Goal: Task Accomplishment & Management: Use online tool/utility

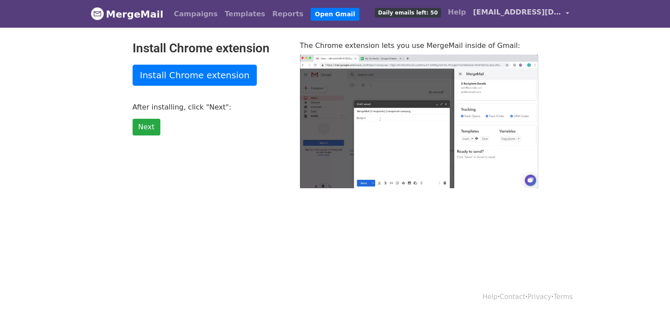
click at [561, 15] on link "[EMAIL_ADDRESS][DOMAIN_NAME]" at bounding box center [520, 14] width 103 height 21
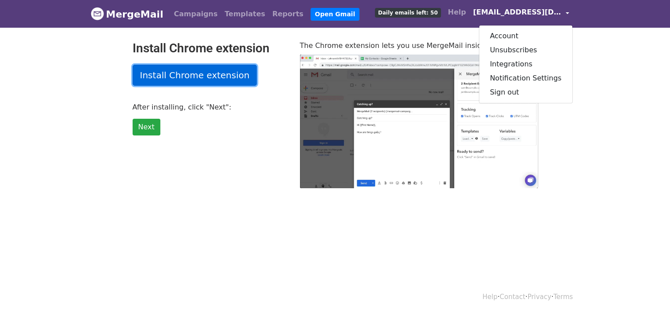
click at [185, 72] on link "Install Chrome extension" at bounding box center [195, 75] width 125 height 21
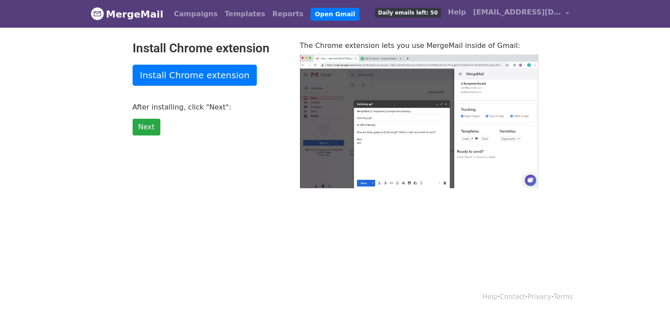
click at [118, 14] on link "MergeMail" at bounding box center [127, 14] width 73 height 18
type input "75.2"
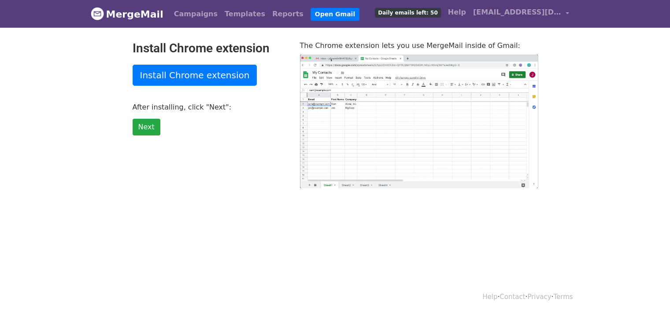
type input "31.72"
